Goal: Information Seeking & Learning: Compare options

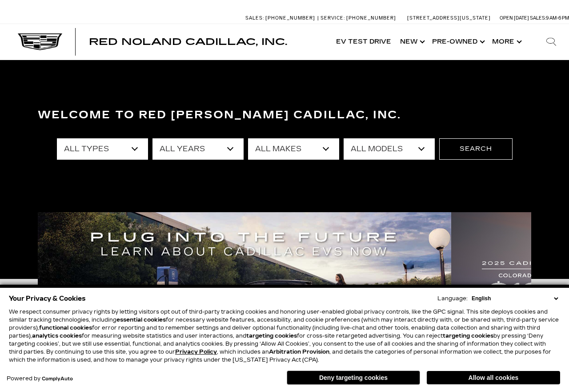
click at [482, 381] on button "Allow all cookies" at bounding box center [493, 377] width 133 height 13
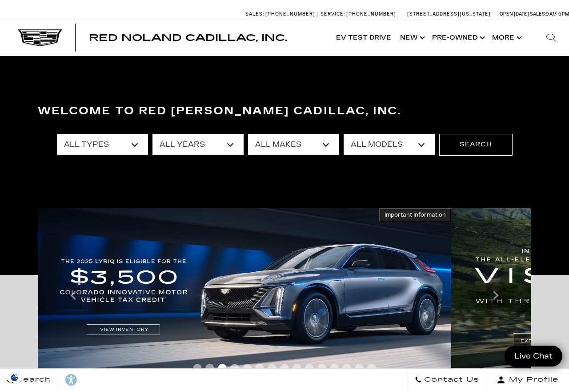
click at [463, 34] on link "Show Pre-Owned" at bounding box center [458, 38] width 60 height 36
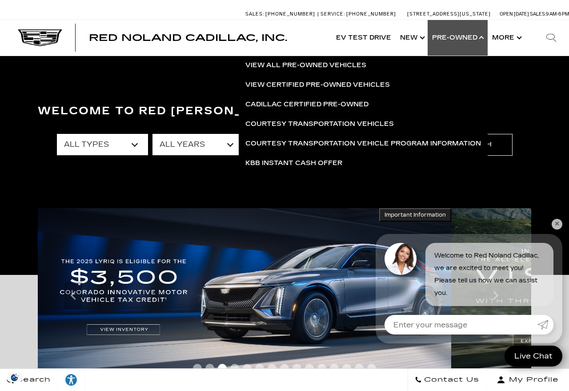
click at [324, 70] on link "View All Pre-Owned Vehicles" at bounding box center [363, 66] width 249 height 20
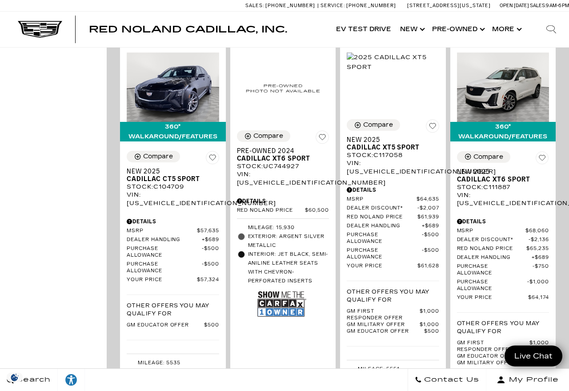
scroll to position [1440, 0]
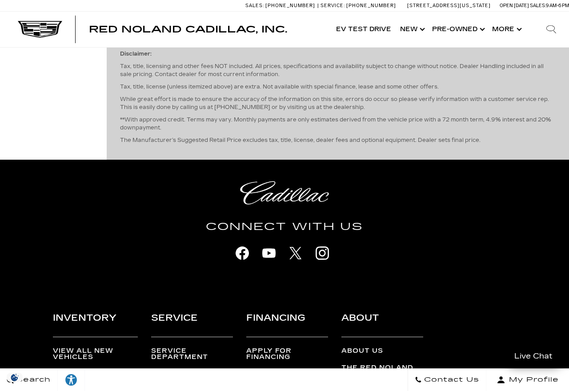
click at [549, 39] on icon "next page" at bounding box center [547, 31] width 6 height 14
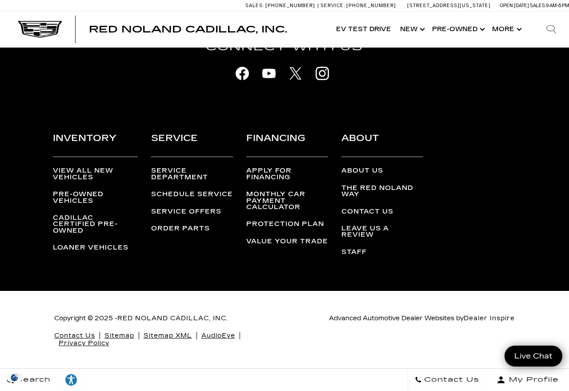
scroll to position [2800, 0]
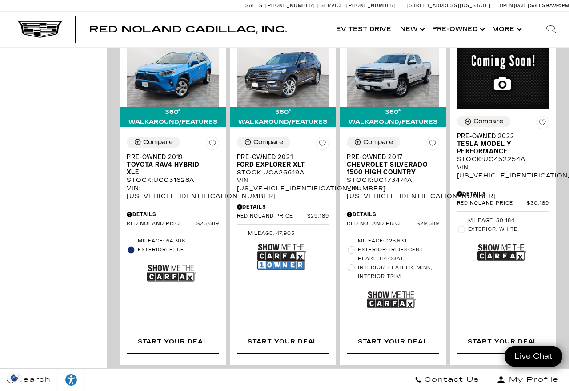
scroll to position [1368, 0]
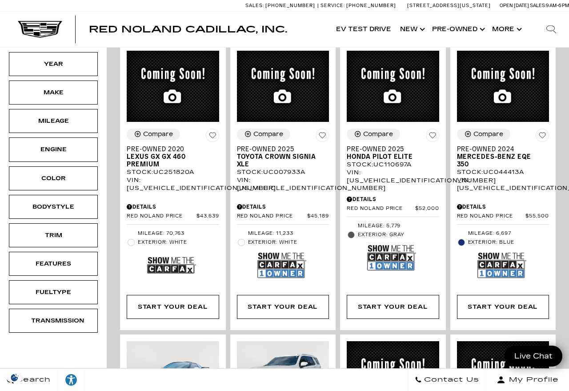
scroll to position [160, 0]
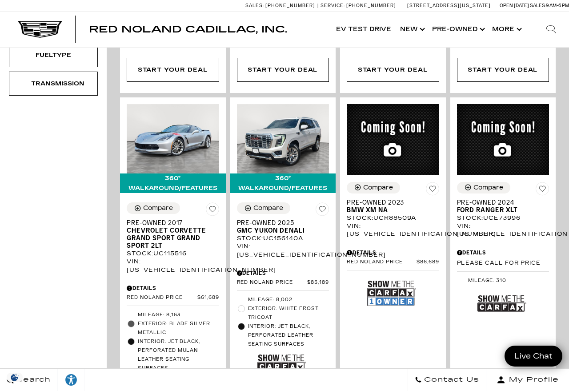
click at [557, 270] on div "Compare Pre-Owned 2024 Ford Ranger XLT Stock : UCE73996 VIN: [US_VEHICLE_IDENTI…" at bounding box center [503, 276] width 110 height 363
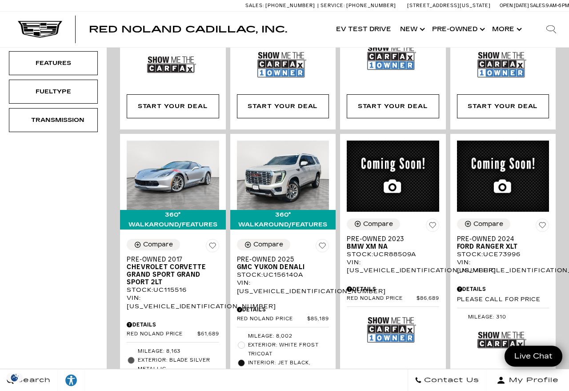
scroll to position [376, 0]
